Goal: Transaction & Acquisition: Purchase product/service

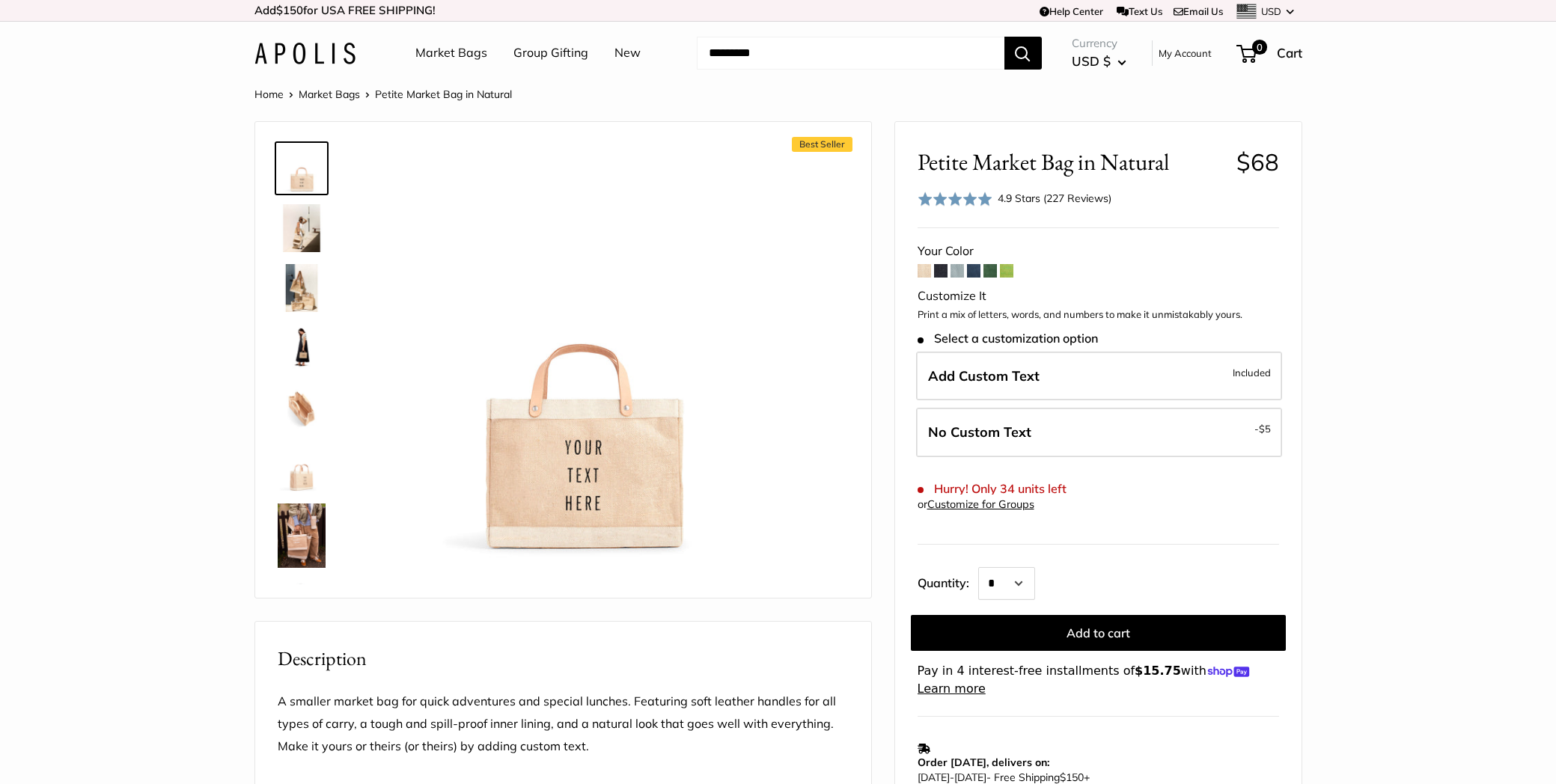
click at [301, 242] on img at bounding box center [302, 228] width 48 height 48
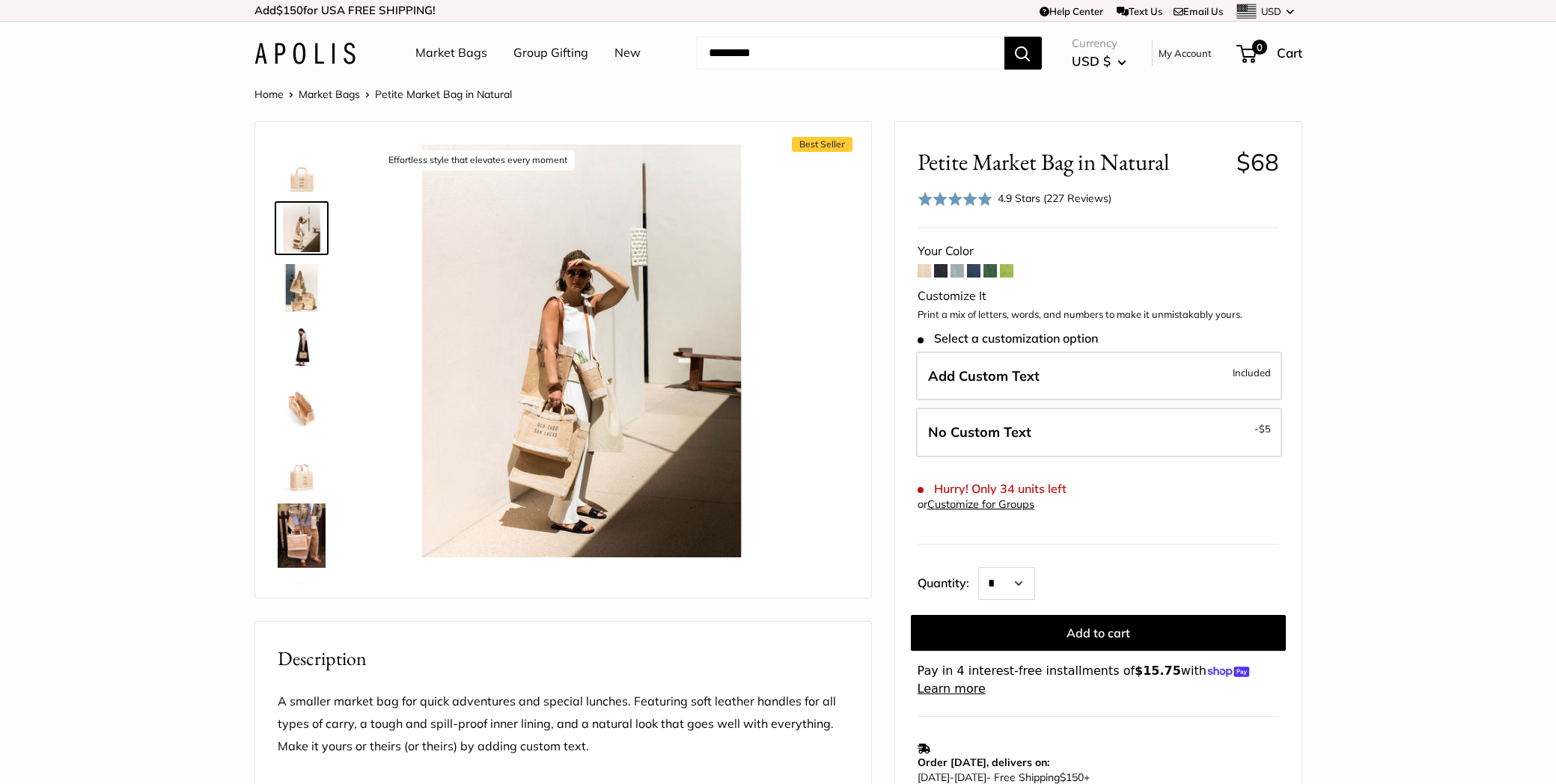
click at [307, 278] on img at bounding box center [302, 288] width 48 height 48
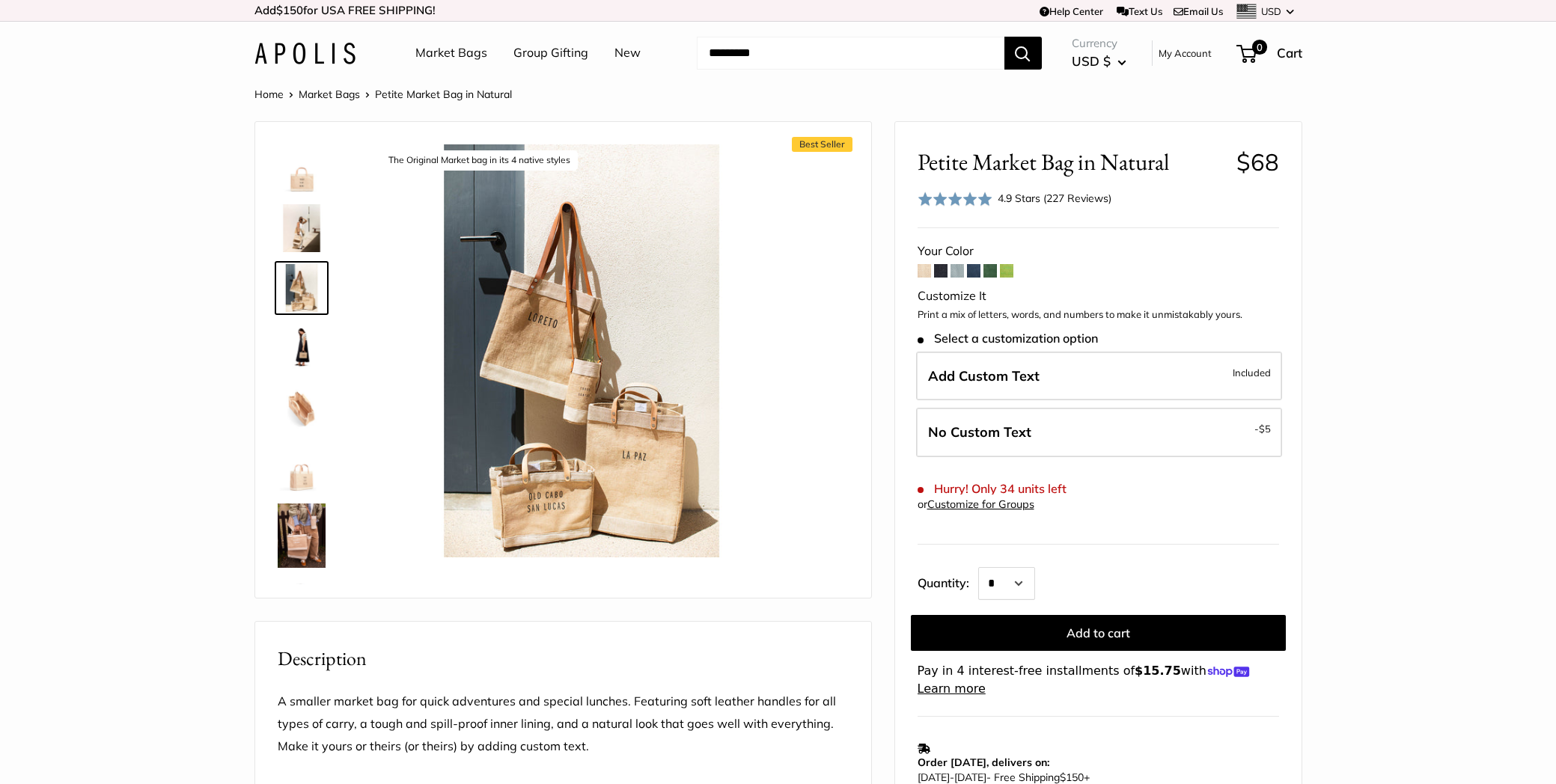
click at [308, 338] on img at bounding box center [302, 347] width 48 height 48
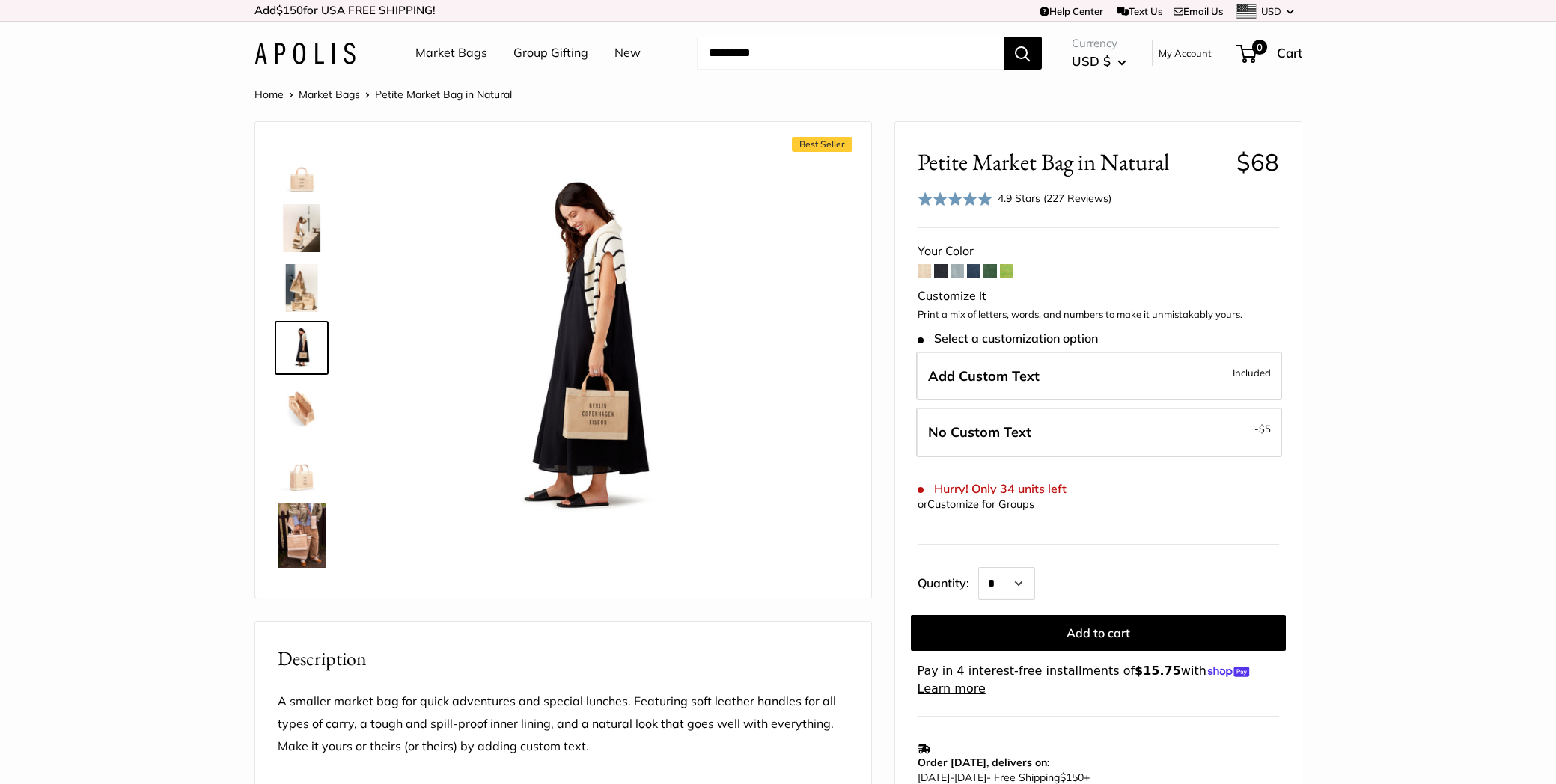
click at [306, 414] on img at bounding box center [302, 408] width 48 height 48
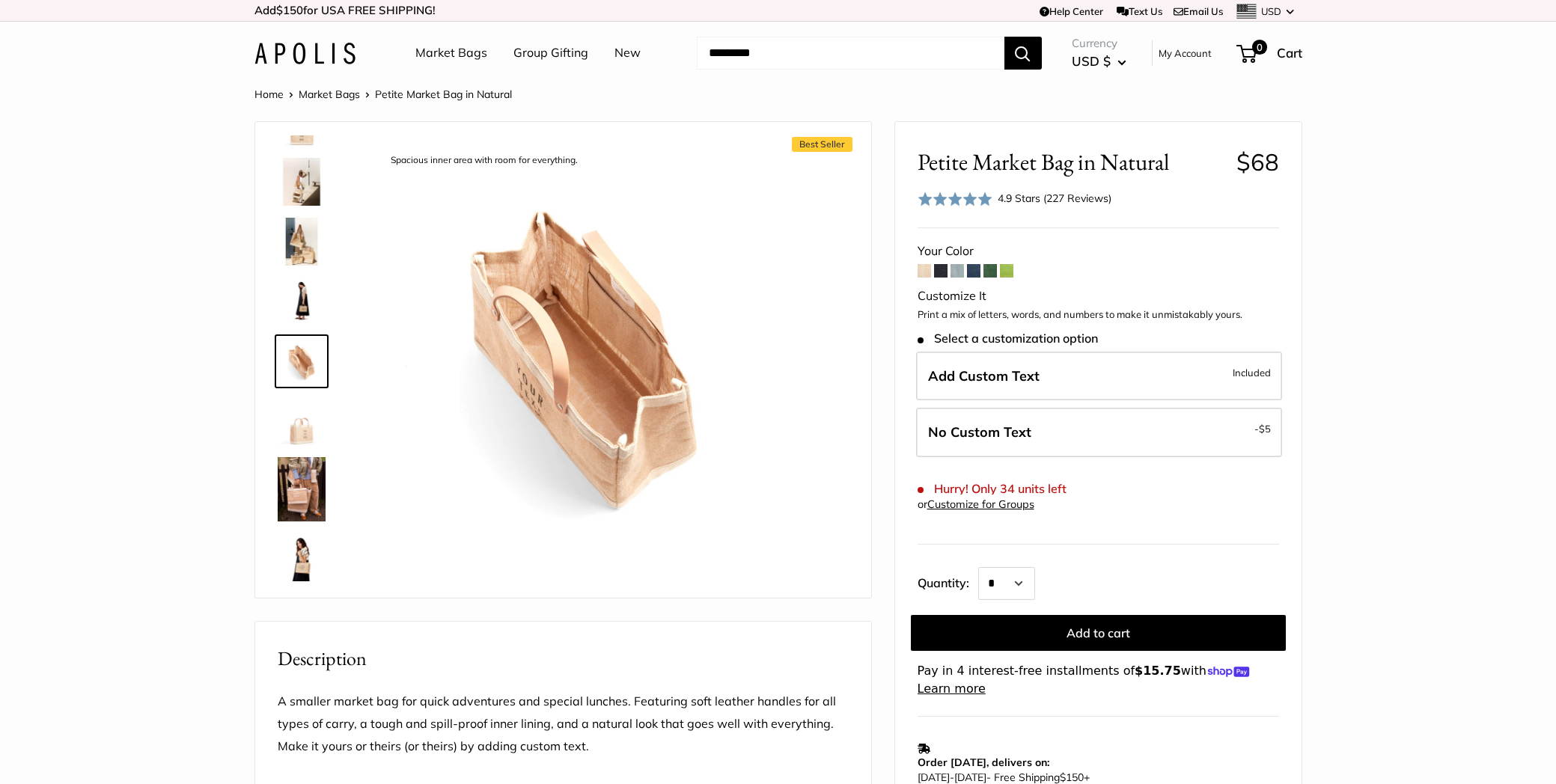
click at [307, 428] on img at bounding box center [302, 421] width 48 height 48
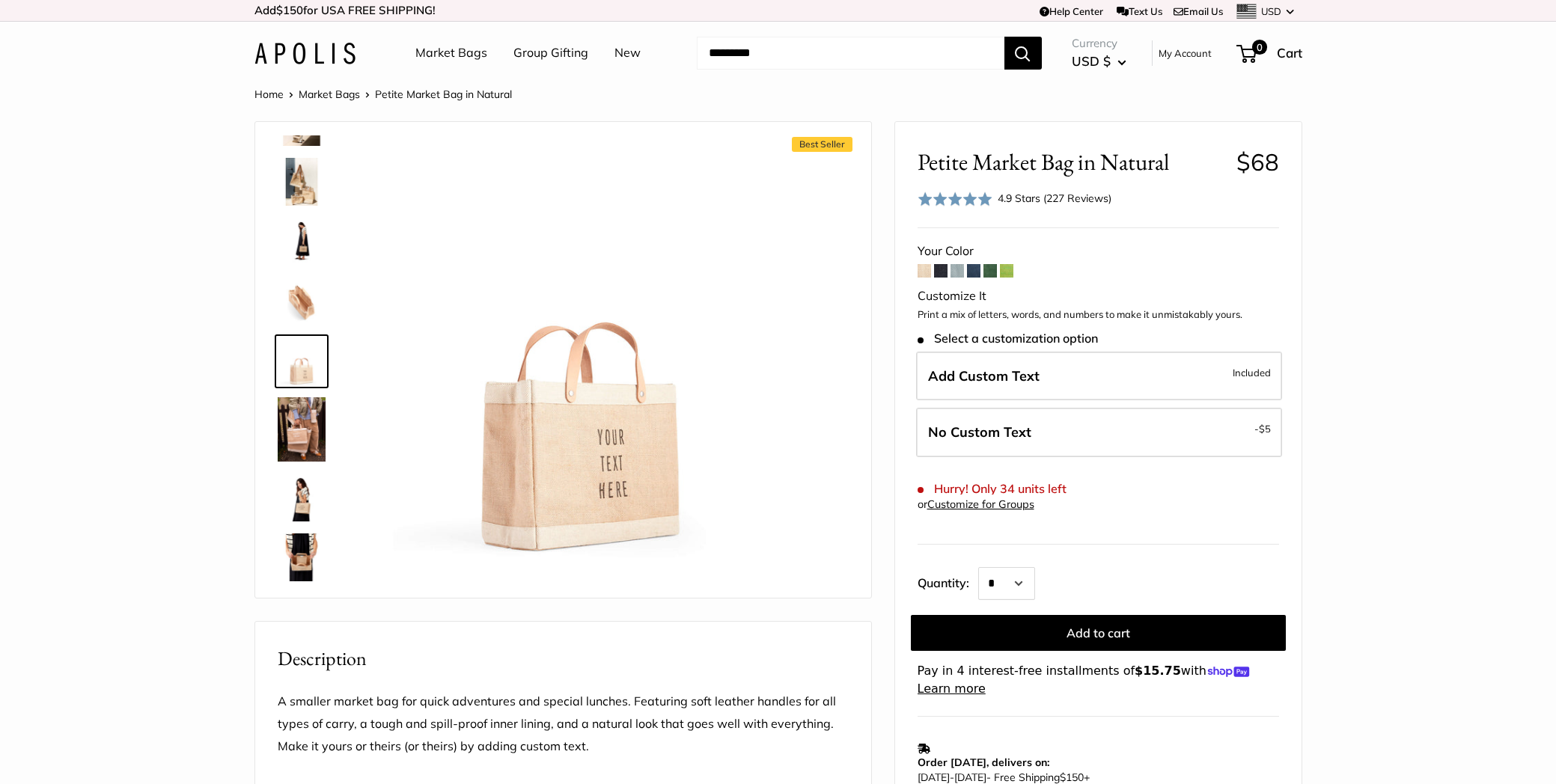
scroll to position [365, 0]
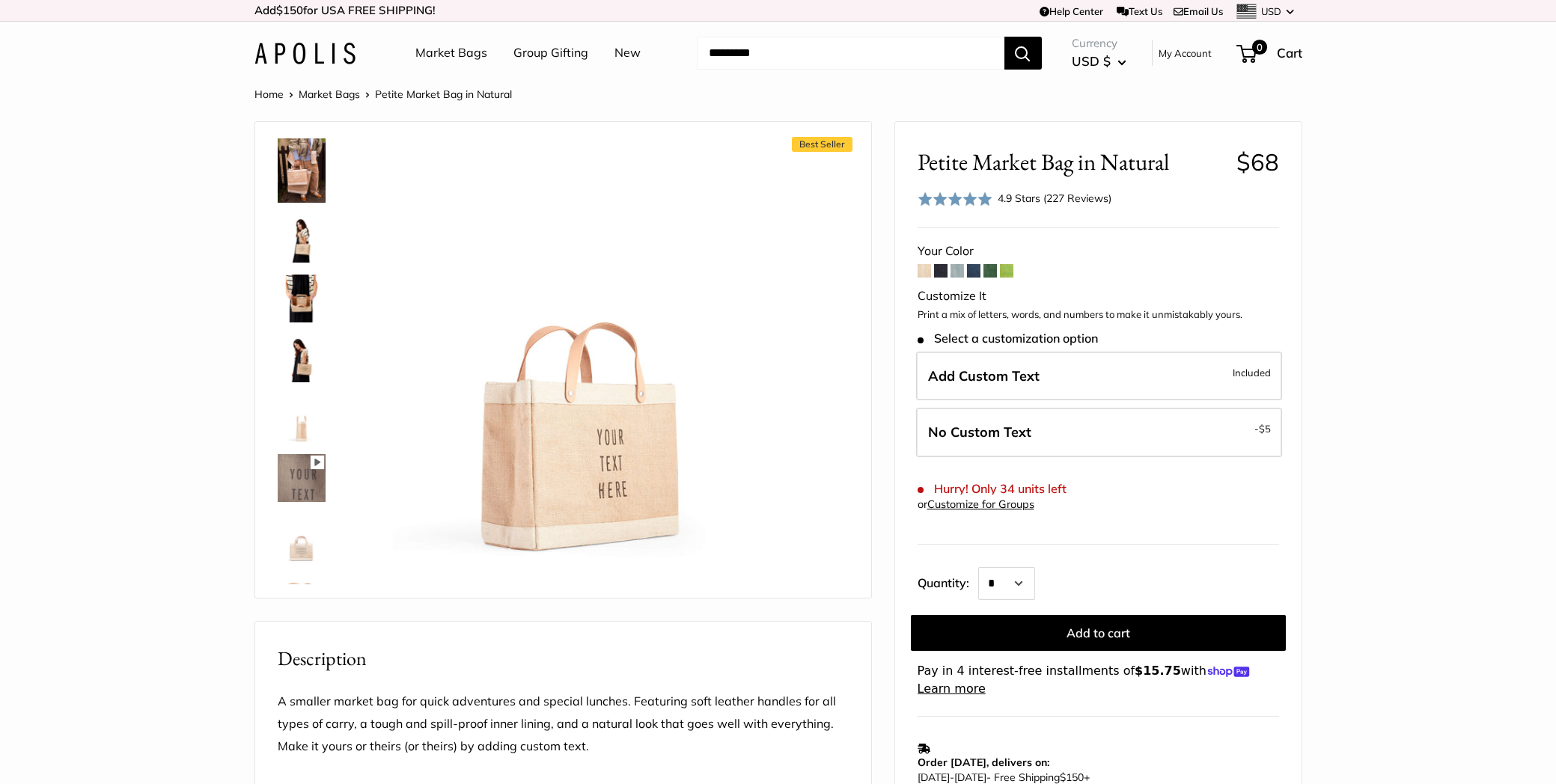
click at [304, 367] on img at bounding box center [302, 358] width 48 height 48
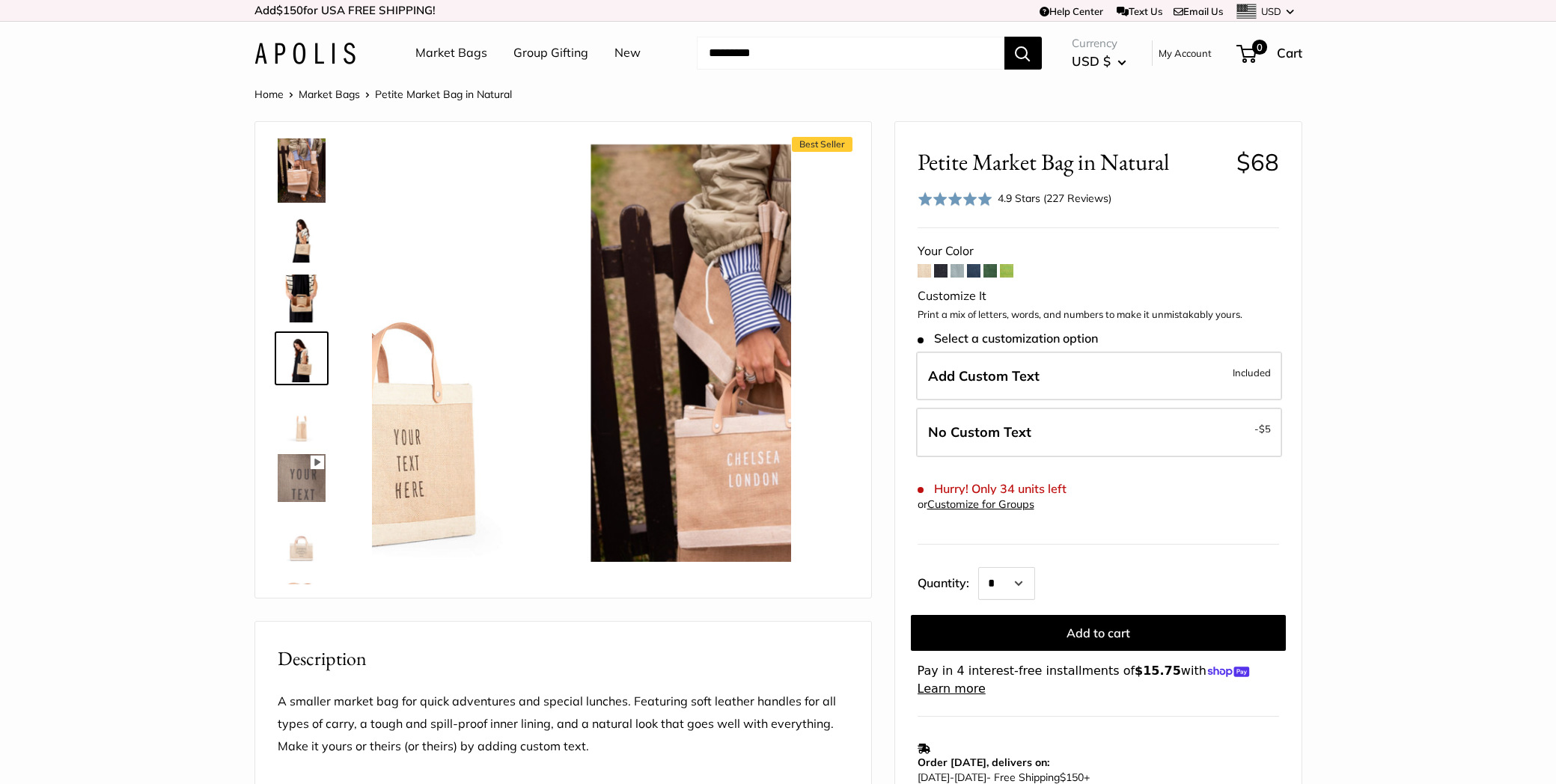
scroll to position [362, 0]
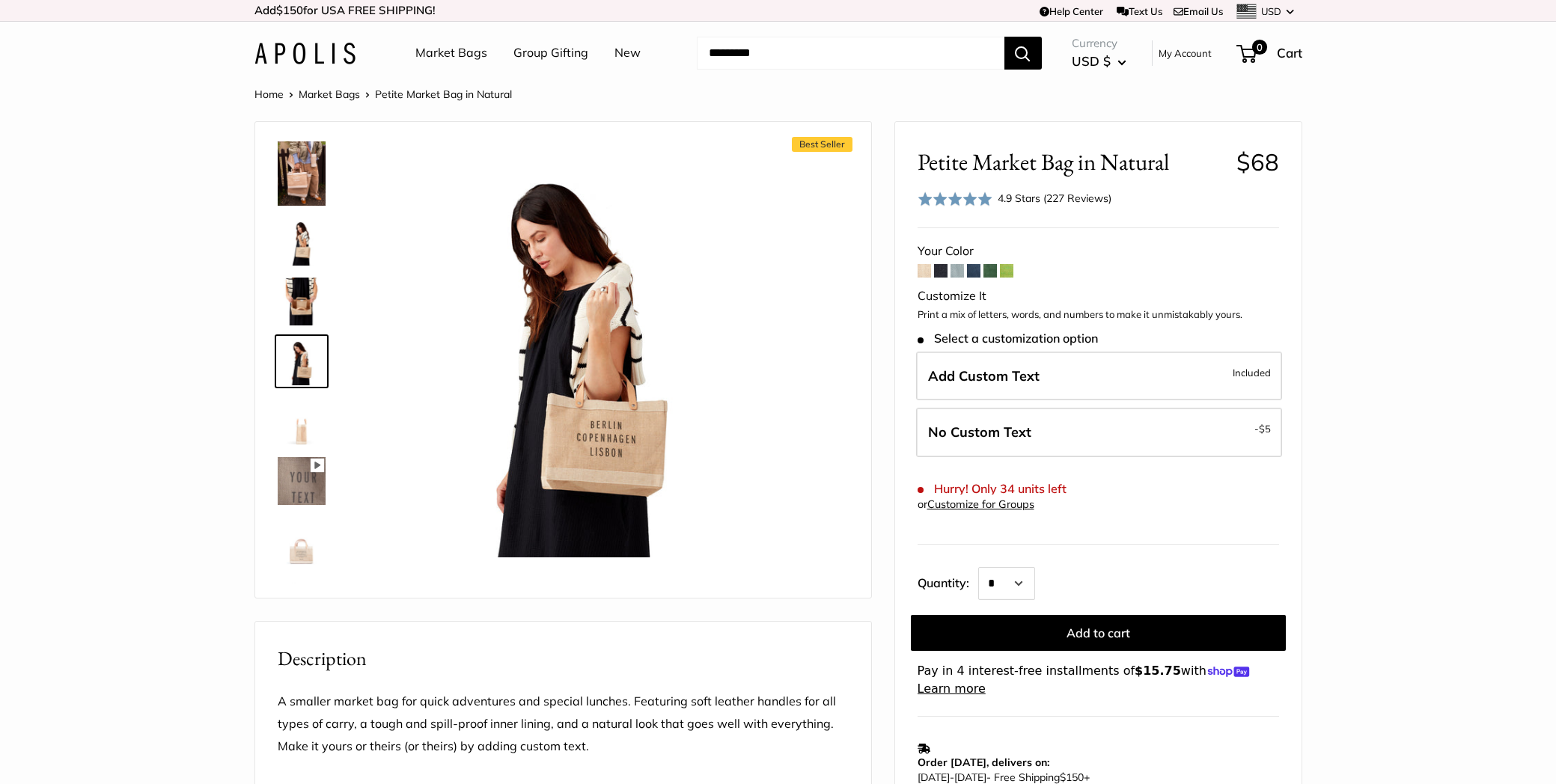
click at [543, 58] on link "Group Gifting" at bounding box center [551, 53] width 75 height 22
